Goal: Task Accomplishment & Management: Complete application form

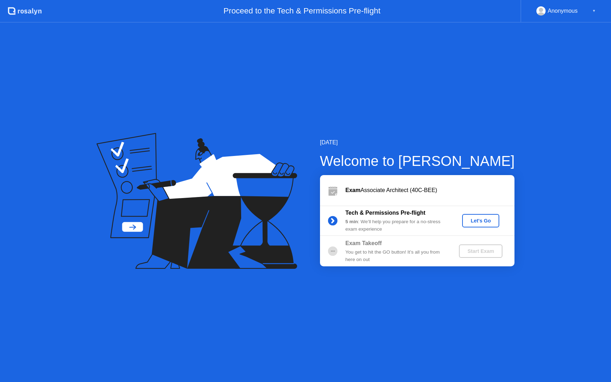
click at [483, 223] on div "Let's Go" at bounding box center [480, 221] width 31 height 6
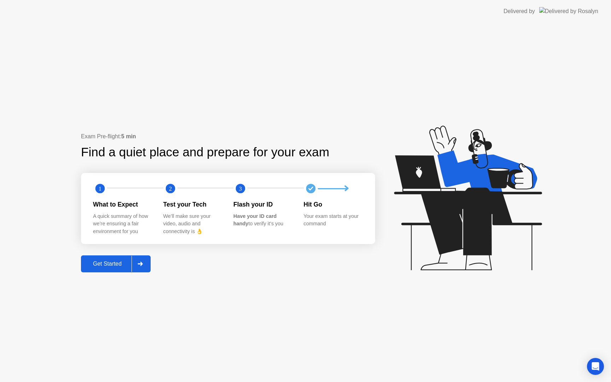
click at [107, 265] on div "Get Started" at bounding box center [107, 264] width 48 height 6
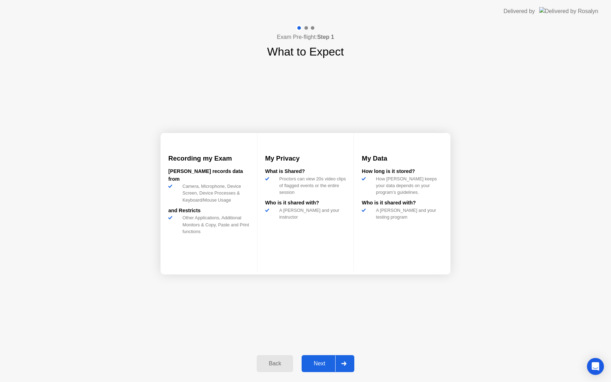
click at [319, 361] on div "Next" at bounding box center [319, 364] width 31 height 6
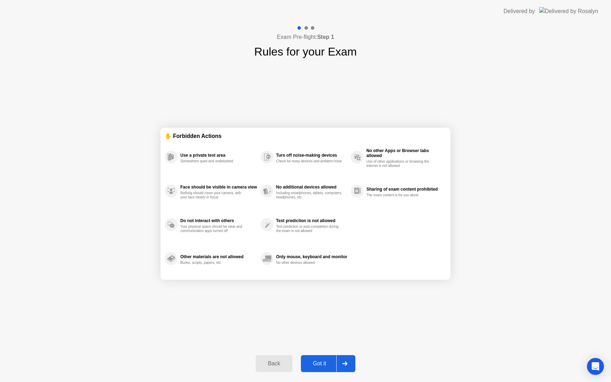
click at [320, 364] on div "Got it" at bounding box center [319, 364] width 33 height 6
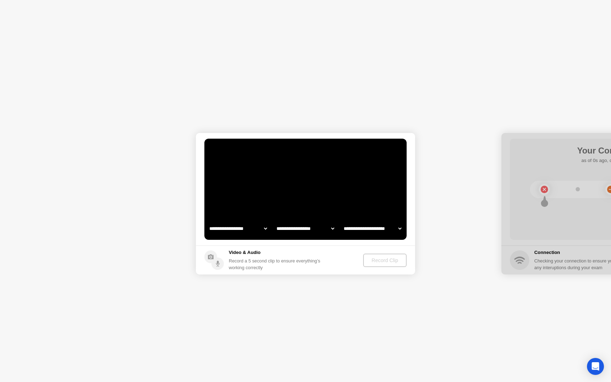
select select "**********"
select select "*******"
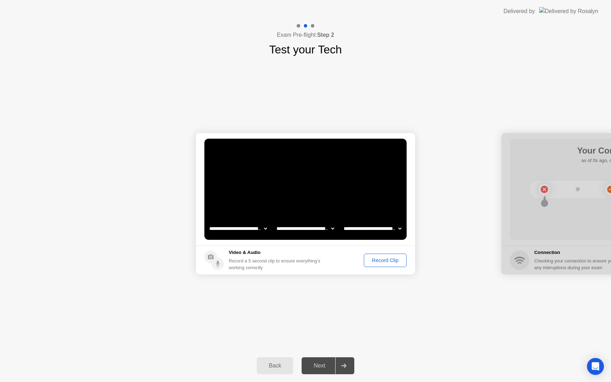
click at [385, 261] on div "Record Clip" at bounding box center [386, 261] width 38 height 6
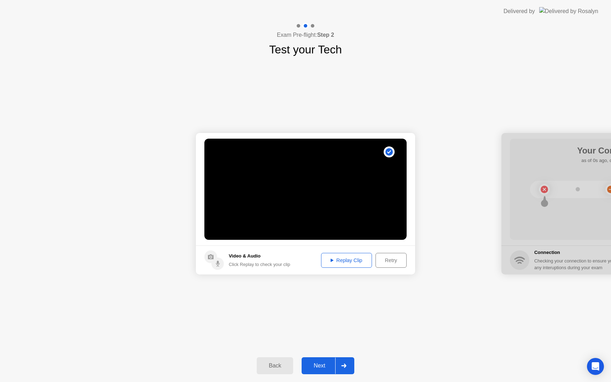
click at [320, 365] on div "Next" at bounding box center [319, 366] width 31 height 6
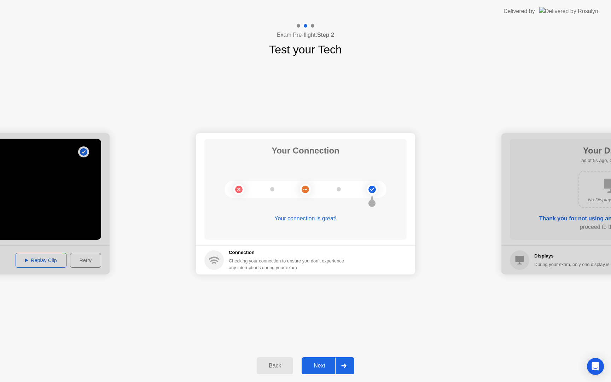
click at [322, 363] on div "Next" at bounding box center [319, 366] width 31 height 6
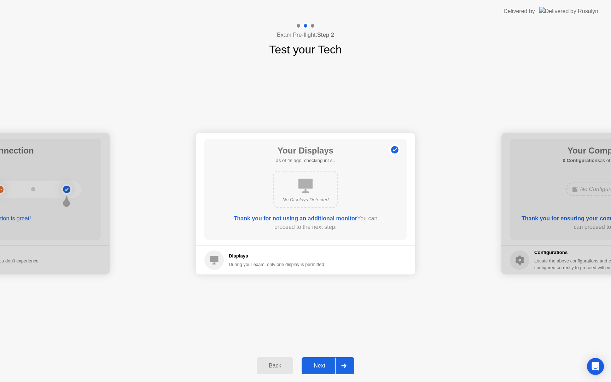
click at [323, 368] on div "Next" at bounding box center [319, 366] width 31 height 6
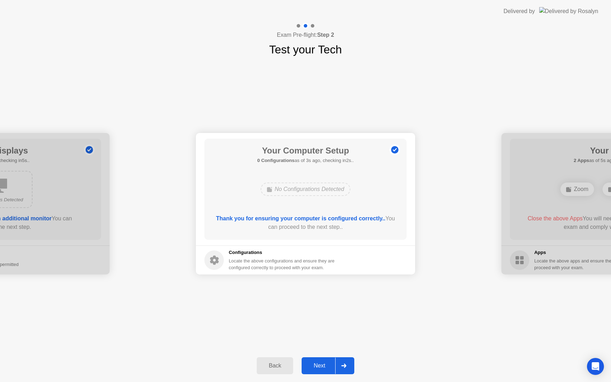
click at [320, 366] on div "Next" at bounding box center [319, 366] width 31 height 6
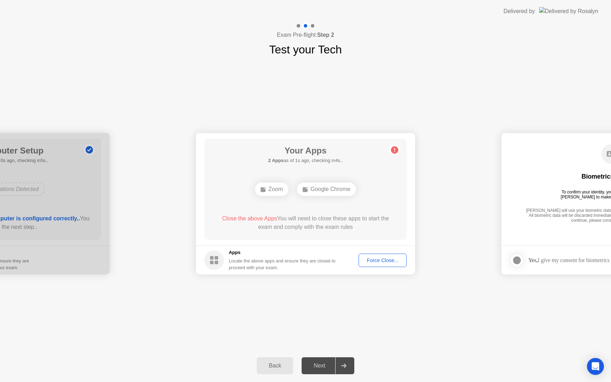
click at [369, 264] on button "Force Close..." at bounding box center [383, 260] width 48 height 13
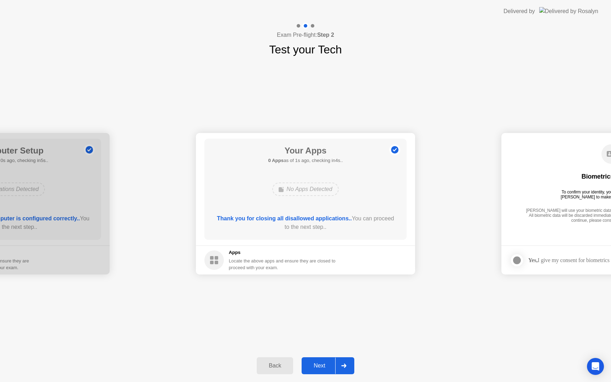
click at [319, 364] on div "Next" at bounding box center [319, 366] width 31 height 6
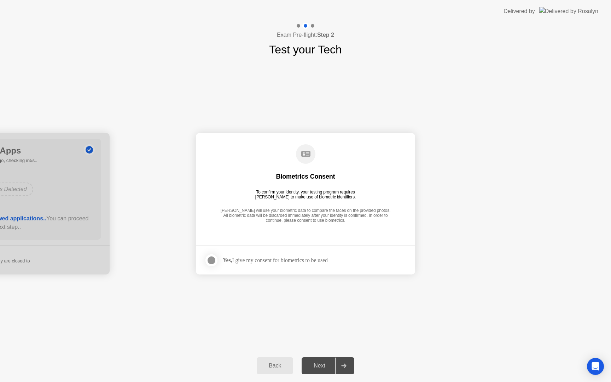
click at [213, 264] on div at bounding box center [211, 260] width 8 height 8
click at [321, 364] on div "Next" at bounding box center [319, 366] width 31 height 6
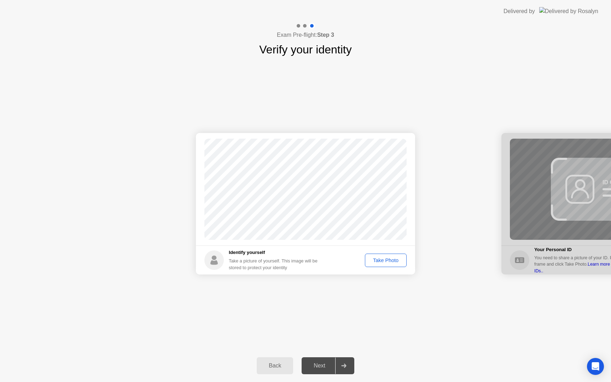
click at [381, 262] on div "Take Photo" at bounding box center [386, 261] width 37 height 6
click at [318, 364] on div "Next" at bounding box center [319, 366] width 31 height 6
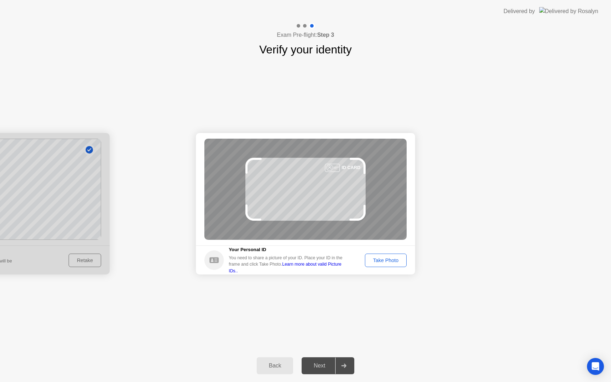
click at [383, 263] on div "Take Photo" at bounding box center [386, 261] width 37 height 6
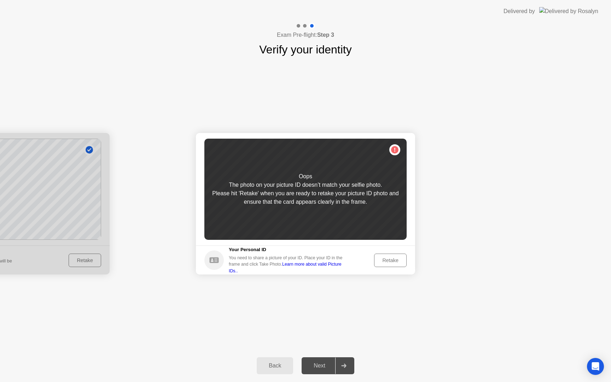
click at [383, 263] on div "Retake" at bounding box center [391, 261] width 28 height 6
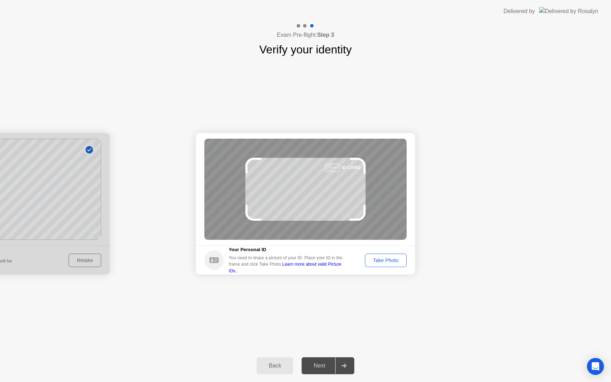
click at [383, 263] on div "Take Photo" at bounding box center [386, 261] width 37 height 6
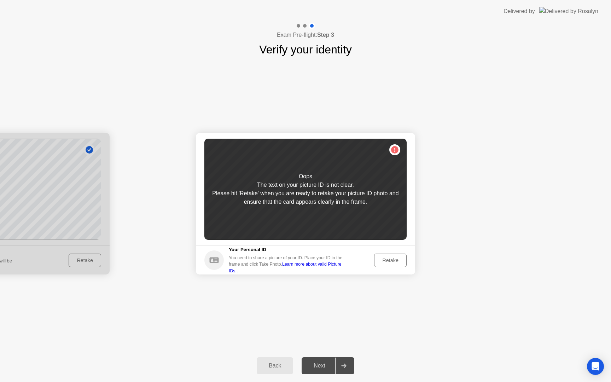
click at [77, 265] on div at bounding box center [-1, 204] width 219 height 142
click at [262, 366] on div "Back" at bounding box center [275, 366] width 32 height 6
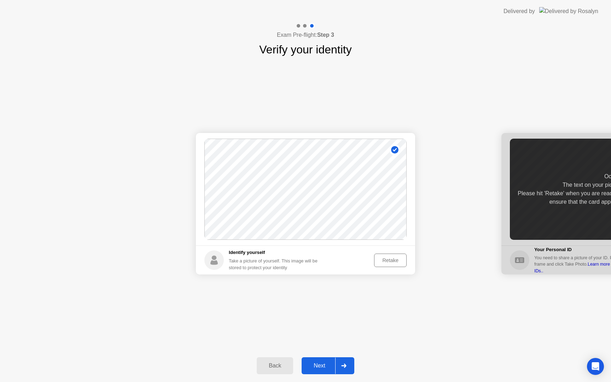
click at [386, 259] on div "Retake" at bounding box center [391, 261] width 28 height 6
click at [386, 259] on div "Take Photo" at bounding box center [386, 261] width 37 height 6
click at [317, 363] on div "Next" at bounding box center [319, 366] width 31 height 6
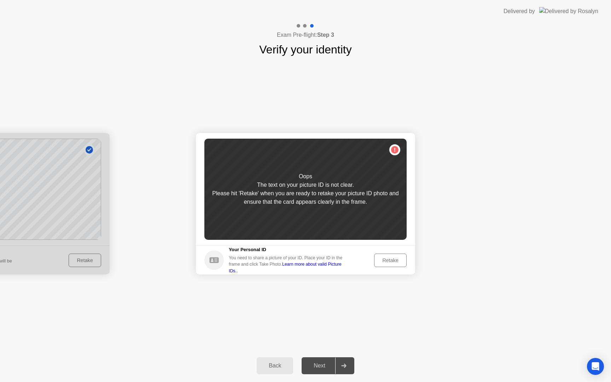
click at [386, 262] on div "Retake" at bounding box center [391, 261] width 28 height 6
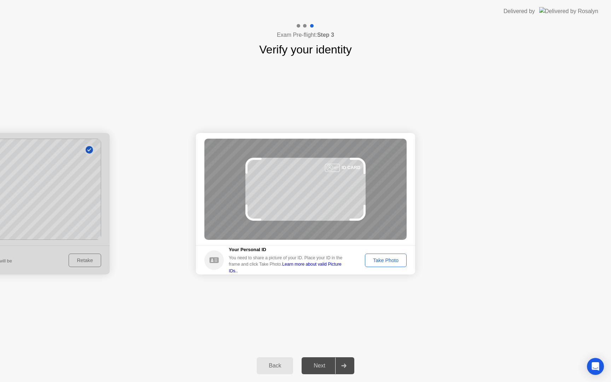
click at [386, 262] on div "Take Photo" at bounding box center [386, 261] width 37 height 6
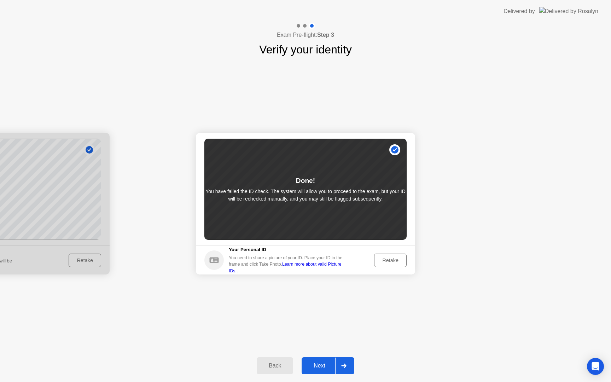
click at [319, 369] on div "Next" at bounding box center [319, 366] width 31 height 6
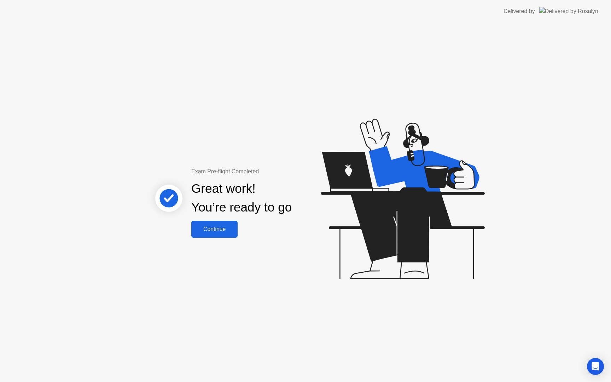
click at [222, 232] on div "Continue" at bounding box center [215, 229] width 42 height 6
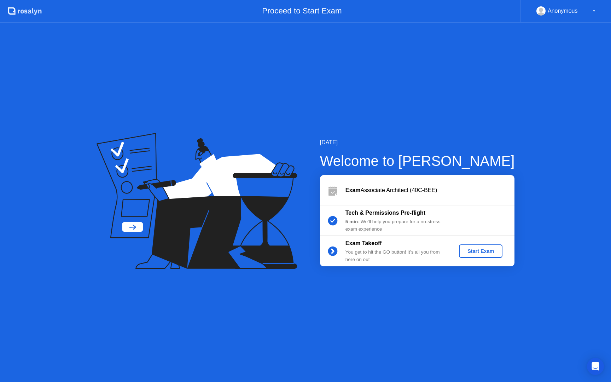
click at [474, 252] on div "Start Exam" at bounding box center [481, 251] width 38 height 6
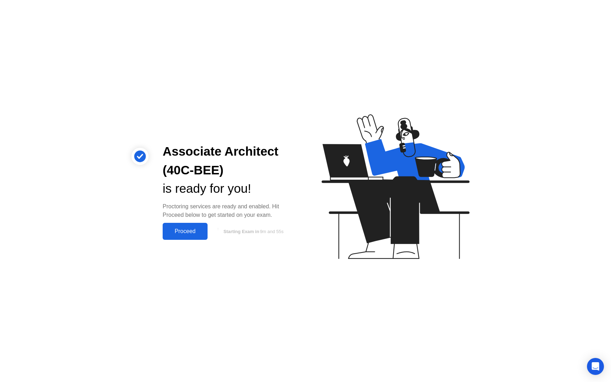
click at [192, 226] on button "Proceed" at bounding box center [185, 231] width 45 height 17
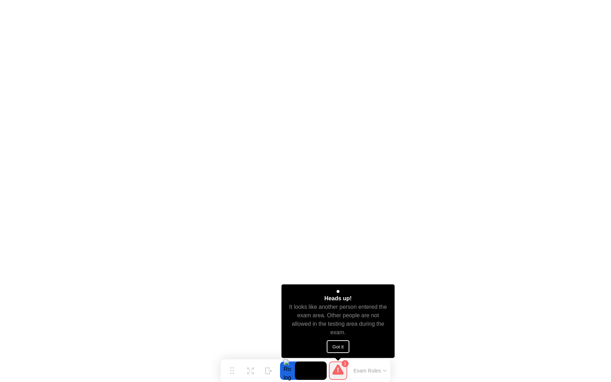
click at [339, 346] on button "Got it" at bounding box center [338, 346] width 23 height 13
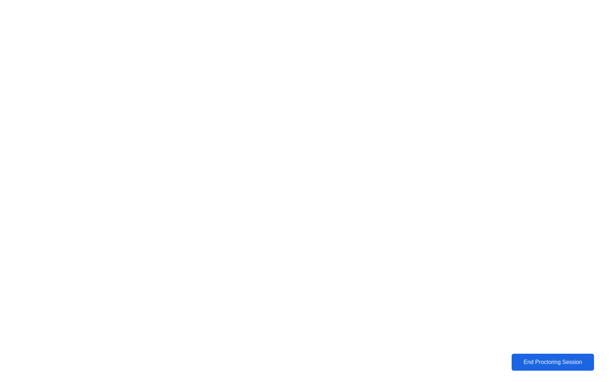
click at [539, 366] on div "End Proctoring Session" at bounding box center [553, 362] width 79 height 6
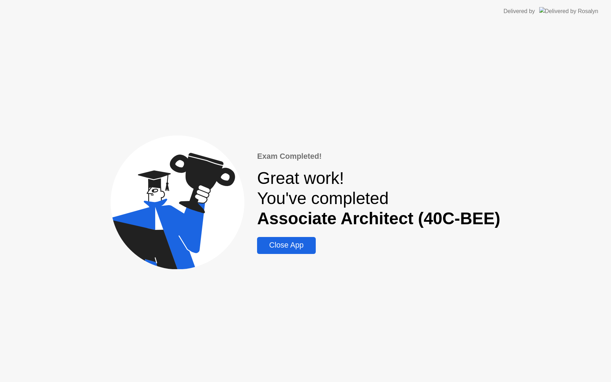
click at [314, 243] on div "Close App" at bounding box center [286, 245] width 54 height 9
